Goal: Entertainment & Leisure: Consume media (video, audio)

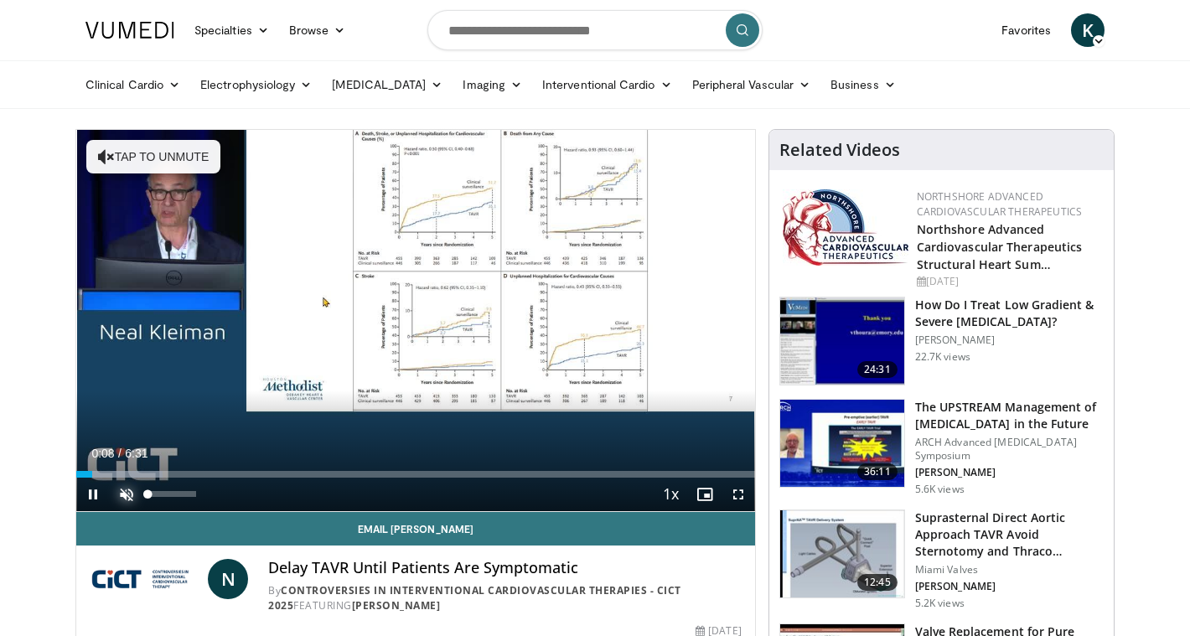
click at [121, 501] on span "Video Player" at bounding box center [127, 495] width 34 height 34
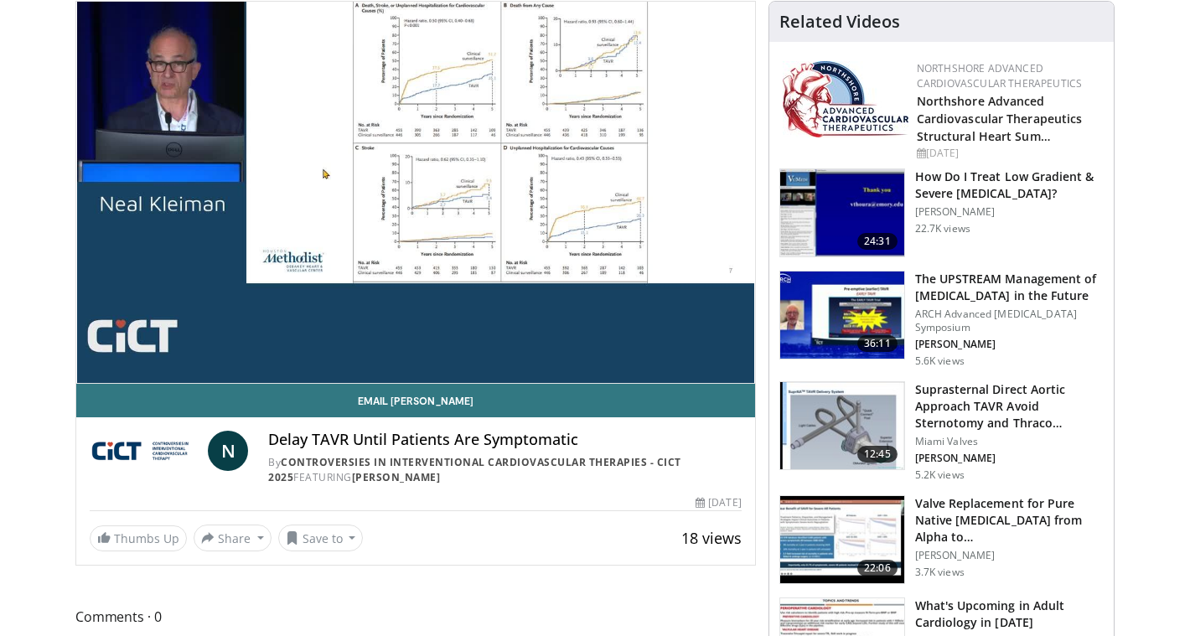
scroll to position [107, 0]
